Goal: Task Accomplishment & Management: Complete application form

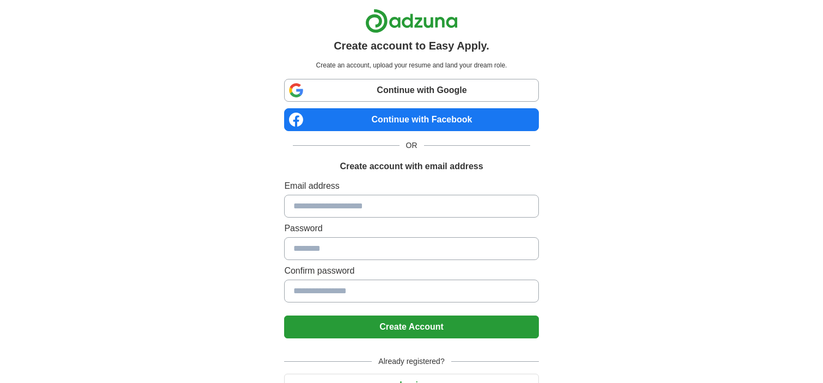
click at [351, 201] on input at bounding box center [411, 206] width 254 height 23
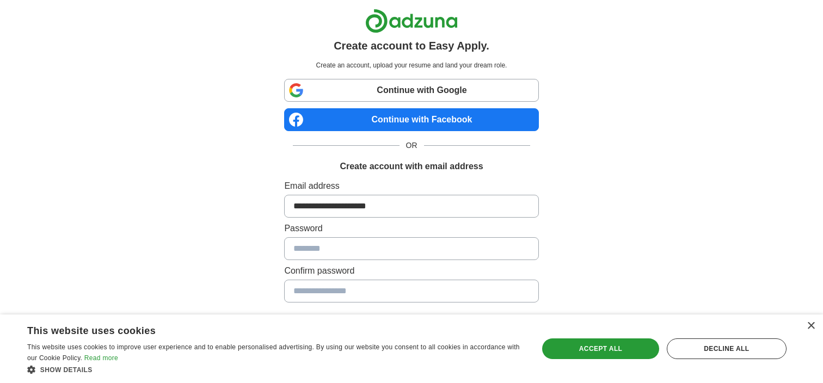
type input "**********"
click at [284, 316] on button "Create Account" at bounding box center [411, 327] width 254 height 23
click at [605, 351] on div "Accept all" at bounding box center [600, 349] width 116 height 21
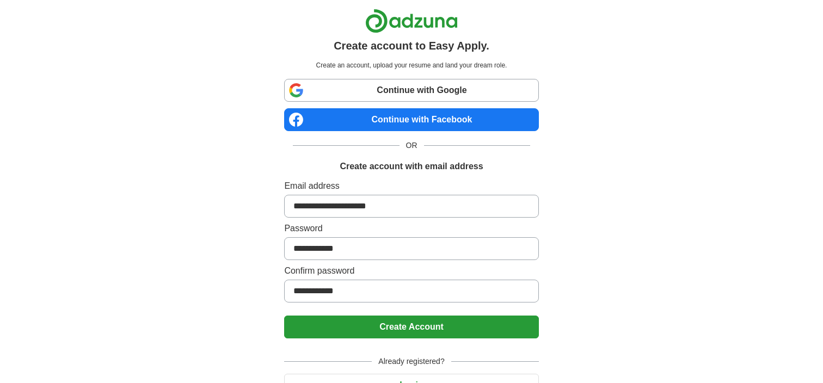
click at [442, 328] on button "Create Account" at bounding box center [411, 327] width 254 height 23
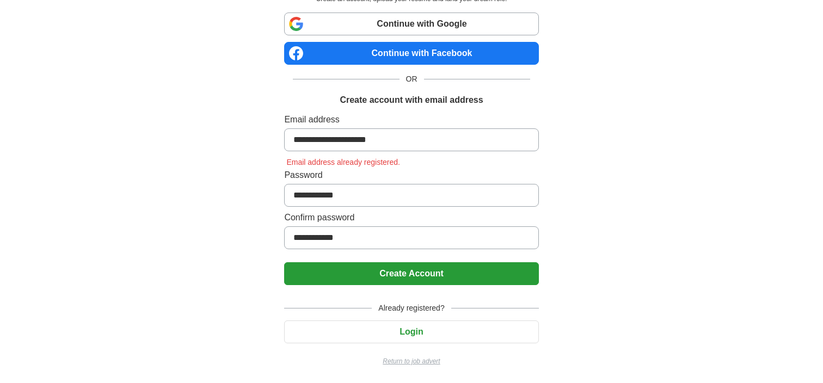
click at [404, 334] on button "Login" at bounding box center [411, 332] width 254 height 23
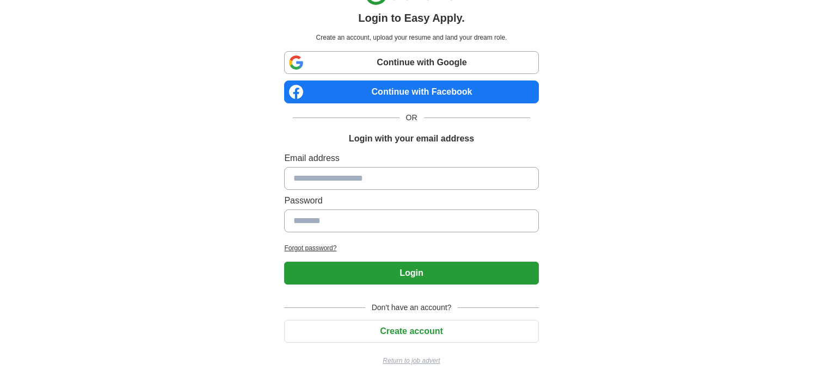
scroll to position [28, 0]
click at [318, 180] on input at bounding box center [411, 178] width 254 height 23
